Goal: Information Seeking & Learning: Learn about a topic

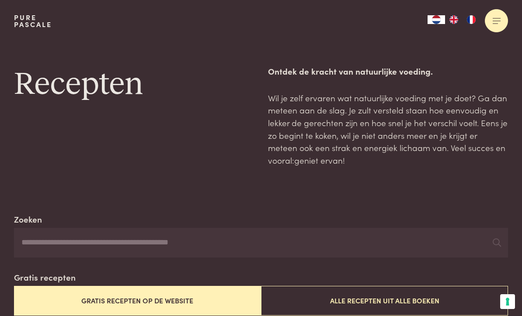
click at [491, 27] on div at bounding box center [495, 20] width 23 height 23
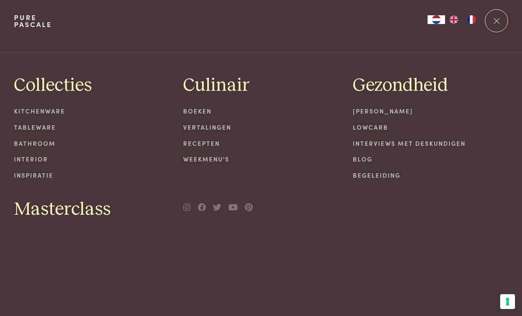
click at [203, 115] on link "Boeken" at bounding box center [261, 111] width 156 height 9
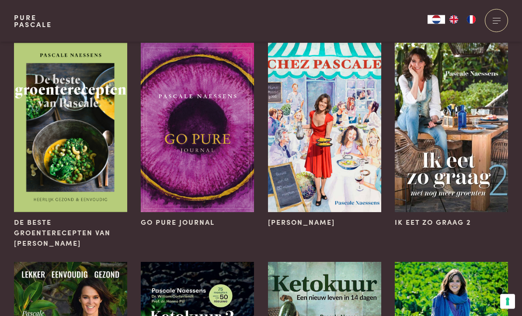
scroll to position [291, 0]
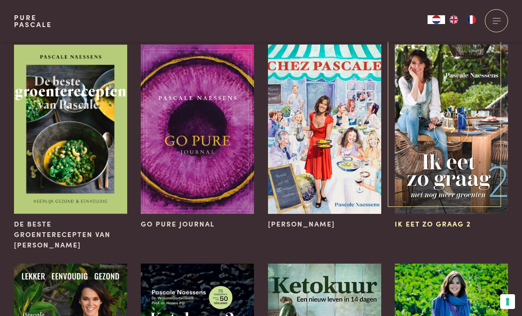
click at [440, 159] on img at bounding box center [450, 130] width 113 height 170
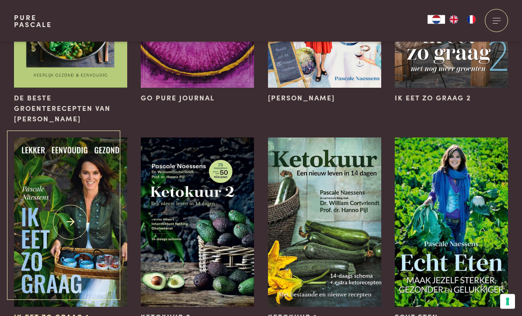
scroll to position [417, 0]
click at [114, 251] on img at bounding box center [70, 223] width 113 height 170
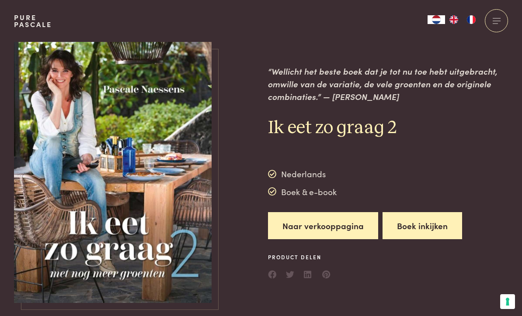
click at [413, 222] on button "Boek inkijken" at bounding box center [422, 226] width 80 height 28
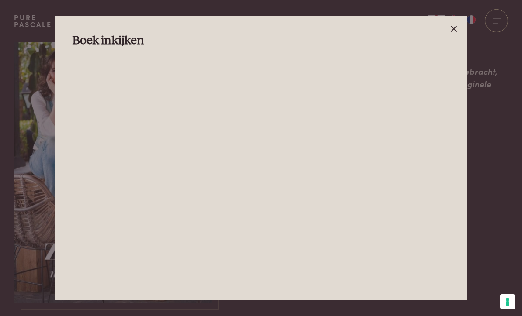
click at [459, 24] on icon at bounding box center [453, 29] width 10 height 10
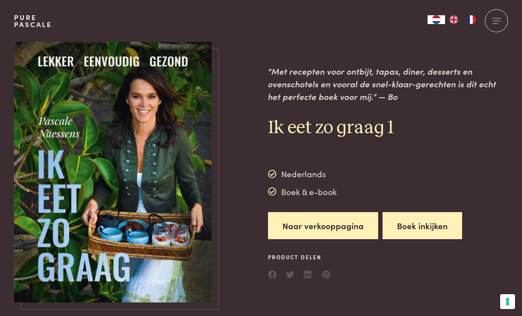
click at [426, 226] on button "Boek inkijken" at bounding box center [422, 226] width 80 height 28
